Goal: Task Accomplishment & Management: Use online tool/utility

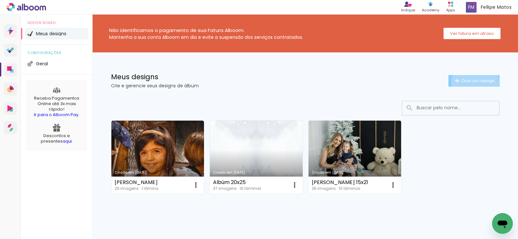
click at [471, 83] on span "Criar um design" at bounding box center [478, 81] width 34 height 4
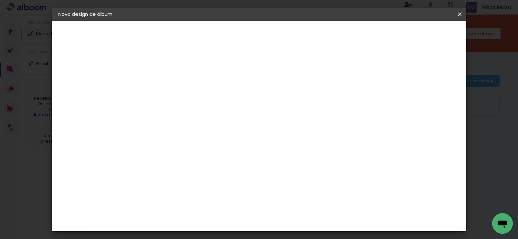
click at [164, 91] on input at bounding box center [164, 87] width 0 height 10
type input "Gestante"
type paper-input "Gestante"
click at [0, 0] on slot "Avançar" at bounding box center [0, 0] width 0 height 0
click at [216, 108] on paper-input-container "País de atuação Brasil" at bounding box center [181, 103] width 70 height 15
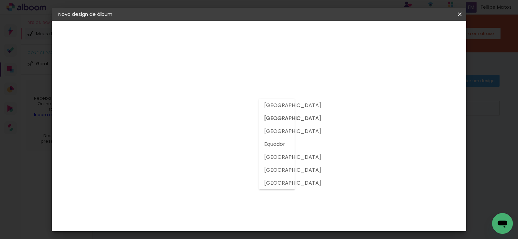
click at [0, 0] on slot "Tamanho Livre" at bounding box center [0, 0] width 0 height 0
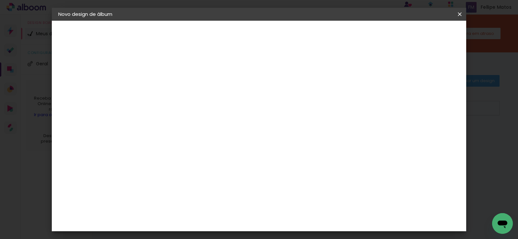
click at [0, 0] on slot "Tamanho Livre" at bounding box center [0, 0] width 0 height 0
click at [0, 0] on slot "Avançar" at bounding box center [0, 0] width 0 height 0
click at [175, 77] on div "mm" at bounding box center [176, 74] width 10 height 5
click at [230, 58] on span "30" at bounding box center [232, 58] width 11 height 10
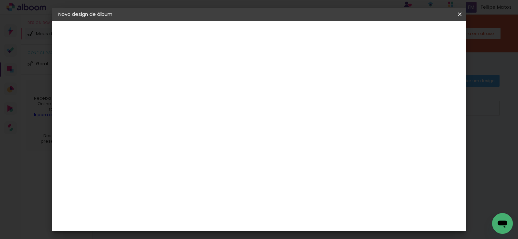
drag, startPoint x: 232, startPoint y: 57, endPoint x: 221, endPoint y: 60, distance: 11.6
click at [221, 60] on div "30 cm" at bounding box center [237, 58] width 124 height 16
click at [354, 66] on div "30 cm cm cm mm A maioria das encadernadoras sugere 5mm de sangria." at bounding box center [285, 65] width 299 height 52
drag, startPoint x: 148, startPoint y: 140, endPoint x: 138, endPoint y: 142, distance: 9.5
click at [138, 142] on input "30" at bounding box center [143, 139] width 17 height 10
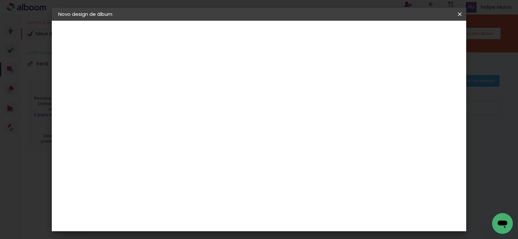
type input "20"
type paper-input "20"
click at [297, 225] on input "60" at bounding box center [294, 226] width 17 height 10
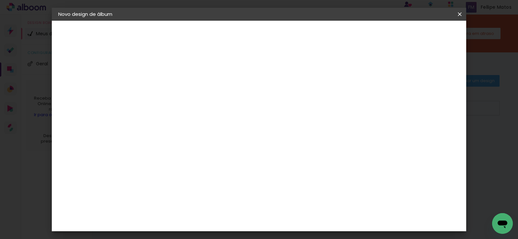
scroll to position [61, 0]
drag, startPoint x: 298, startPoint y: 225, endPoint x: 294, endPoint y: 226, distance: 3.9
click at [294, 73] on div "30 cm cm cm mm A maioria das encadernadoras sugere 5mm de sangria." at bounding box center [285, 47] width 299 height 52
click at [297, 205] on input "60" at bounding box center [294, 208] width 17 height 10
drag, startPoint x: 297, startPoint y: 208, endPoint x: 292, endPoint y: 210, distance: 6.2
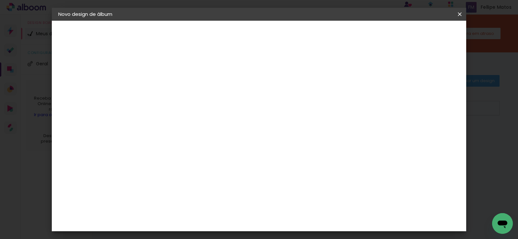
click at [292, 210] on input "60" at bounding box center [294, 208] width 17 height 10
type input "40"
type paper-input "40"
click at [419, 35] on span "Iniciar design" at bounding box center [404, 34] width 29 height 5
